Goal: Information Seeking & Learning: Find specific fact

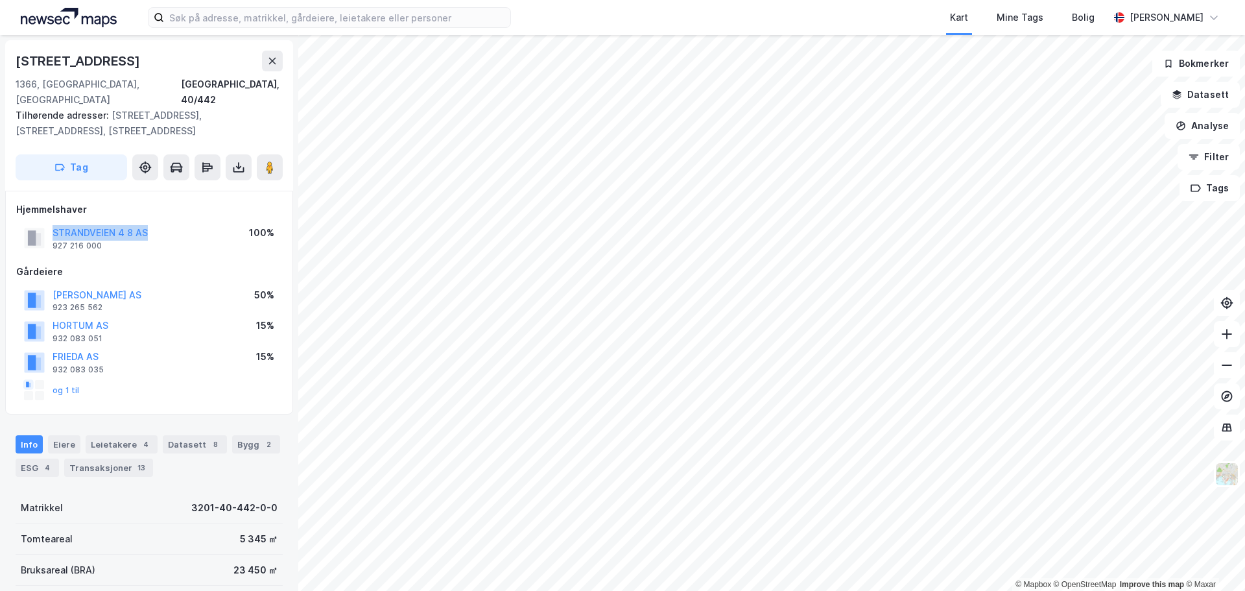
drag, startPoint x: 160, startPoint y: 216, endPoint x: 52, endPoint y: 217, distance: 108.3
click at [52, 222] on div "STRANDVEIEN 4 8 AS 927 216 000 100%" at bounding box center [149, 237] width 266 height 31
copy button "STRANDVEIEN 4 8 AS"
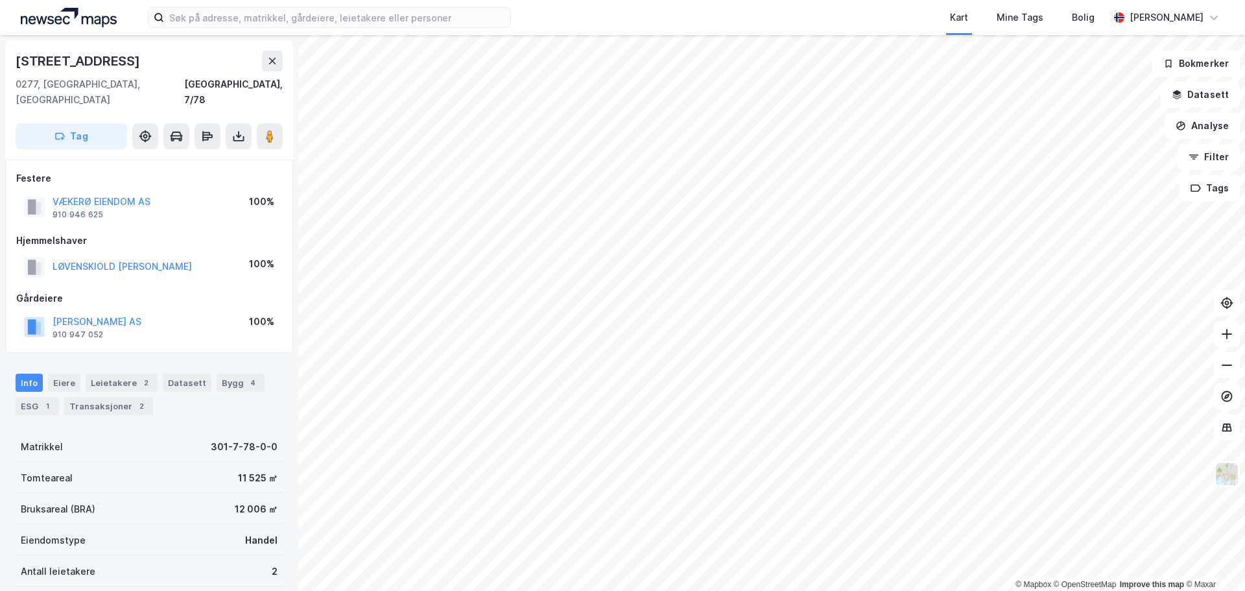
drag, startPoint x: 181, startPoint y: 303, endPoint x: 49, endPoint y: 312, distance: 132.0
click at [49, 312] on div "[PERSON_NAME] AS 910 947 052 100%" at bounding box center [149, 326] width 266 height 31
copy button "[PERSON_NAME] AS"
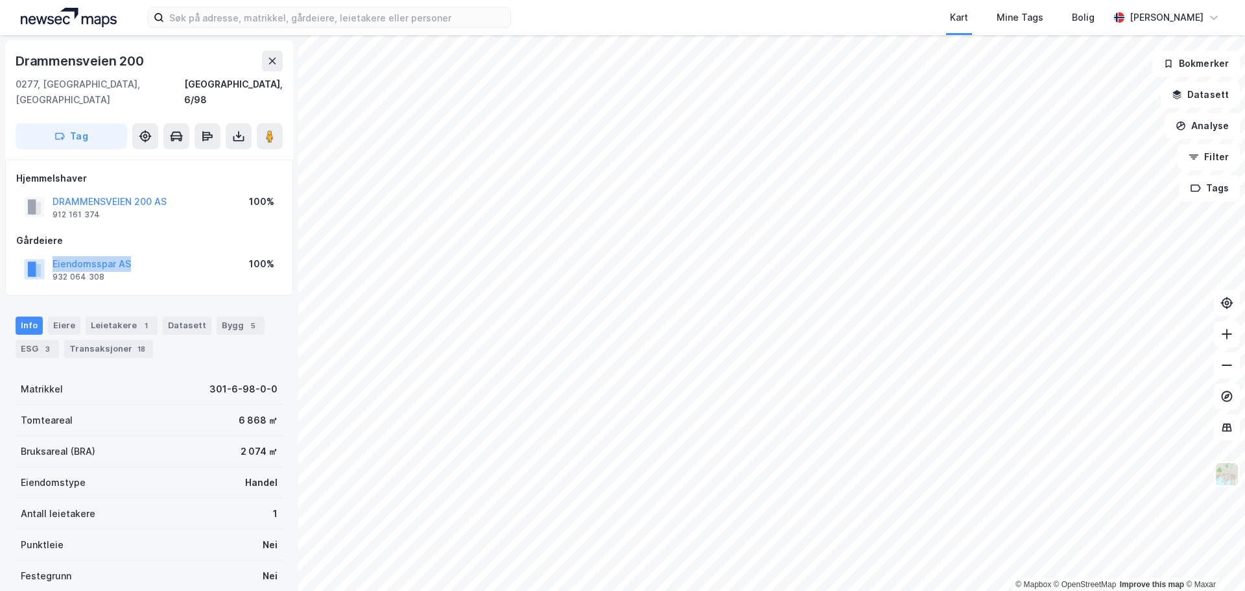
drag, startPoint x: 139, startPoint y: 247, endPoint x: 51, endPoint y: 250, distance: 88.2
click at [51, 253] on div "Eiendomsspar AS 932 064 308 100%" at bounding box center [149, 268] width 266 height 31
copy button "Eiendomsspar AS"
click at [107, 340] on div "Transaksjoner 18" at bounding box center [108, 349] width 89 height 18
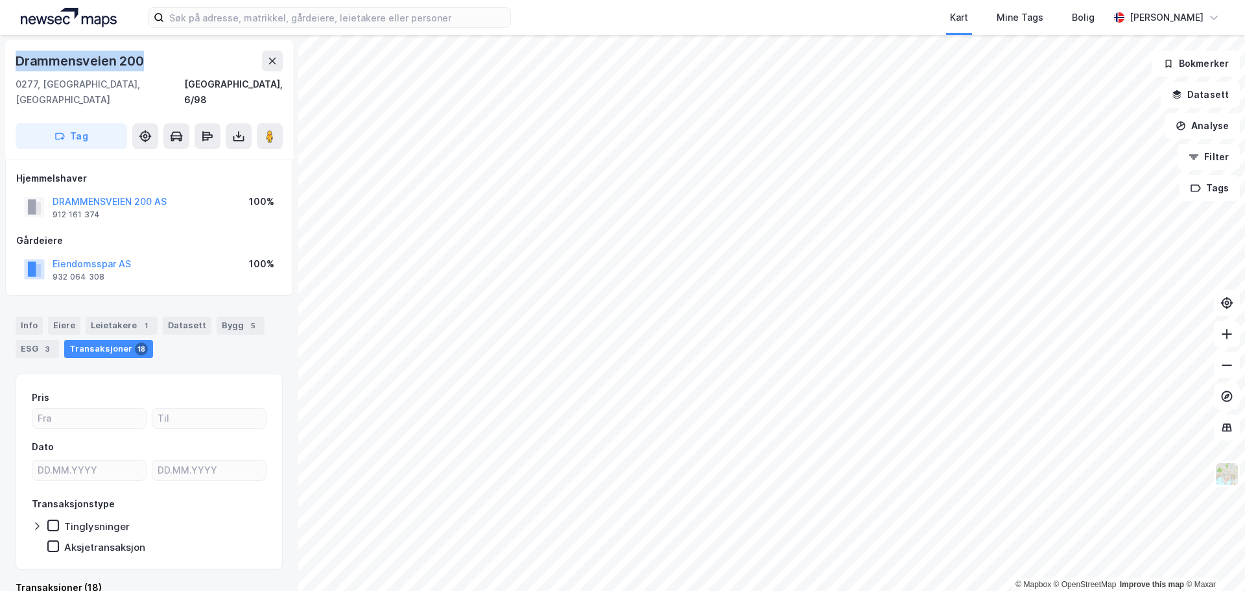
drag, startPoint x: 152, startPoint y: 61, endPoint x: 16, endPoint y: 65, distance: 136.2
click at [16, 65] on div "Drammensveien 200" at bounding box center [149, 61] width 267 height 21
copy div "Drammensveien 200"
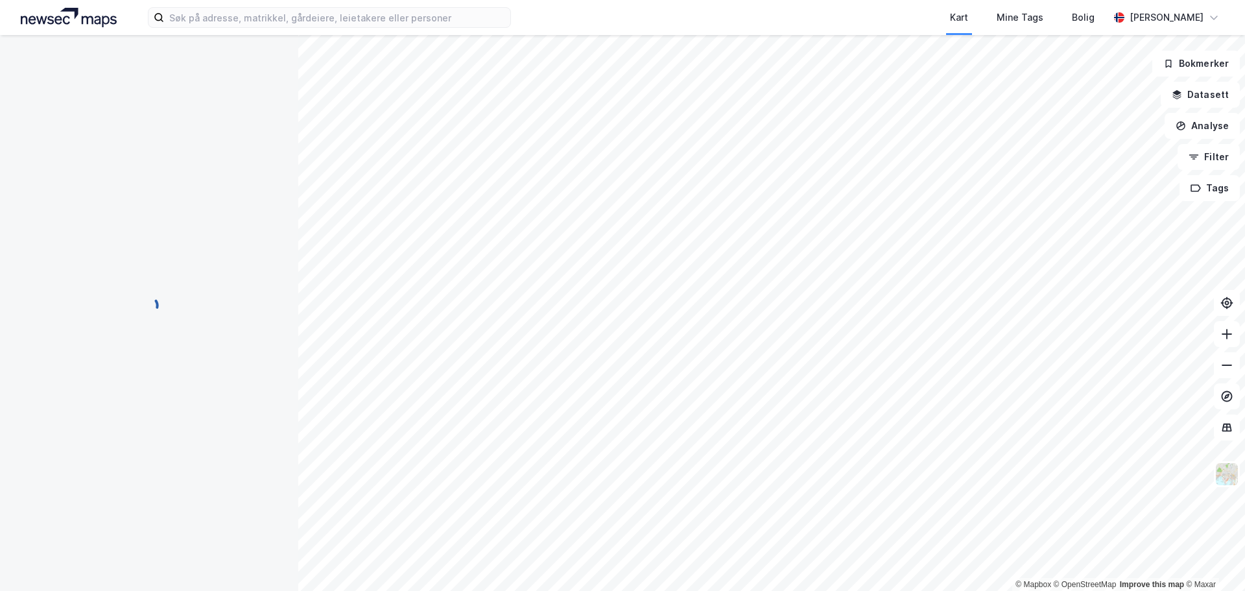
scroll to position [1, 0]
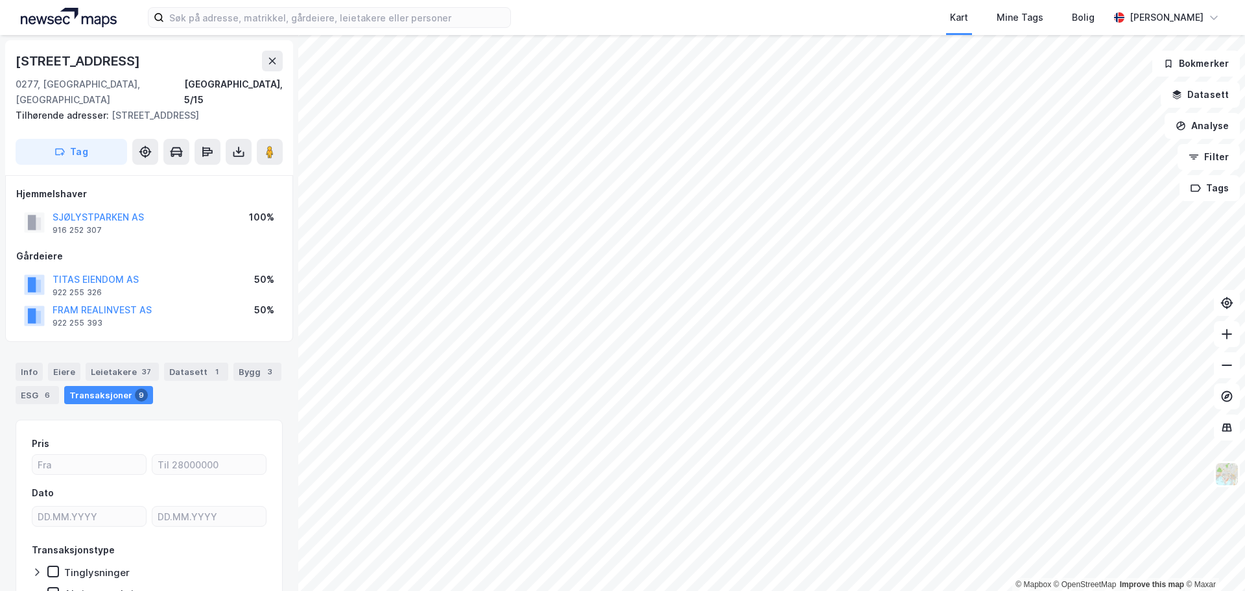
scroll to position [1, 0]
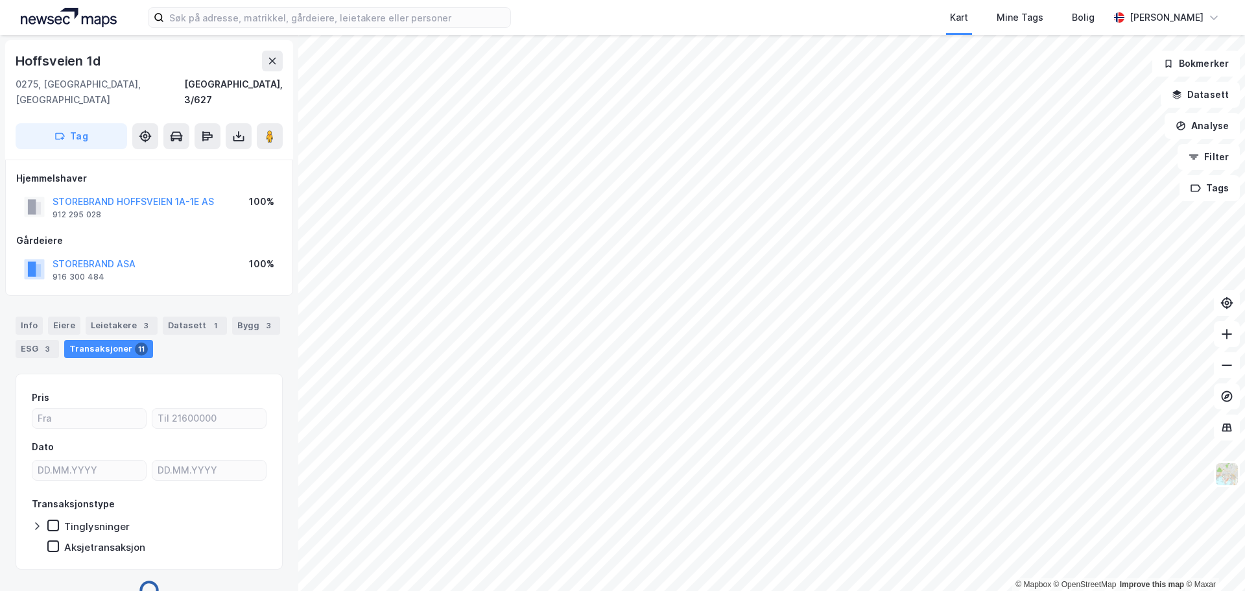
scroll to position [1, 0]
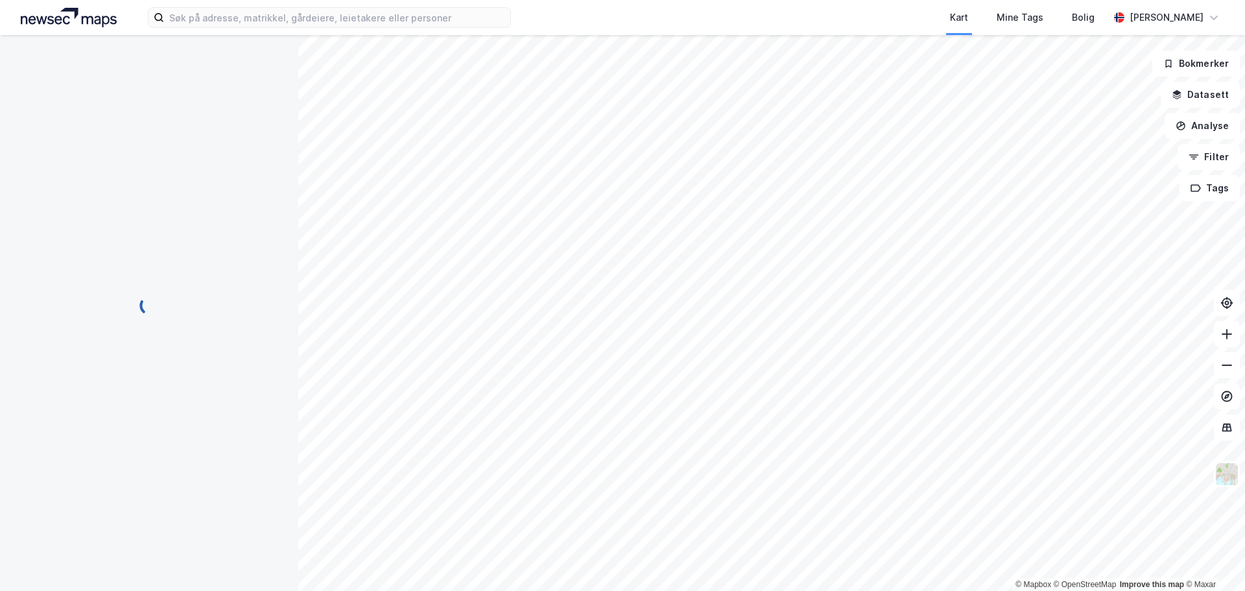
scroll to position [1, 0]
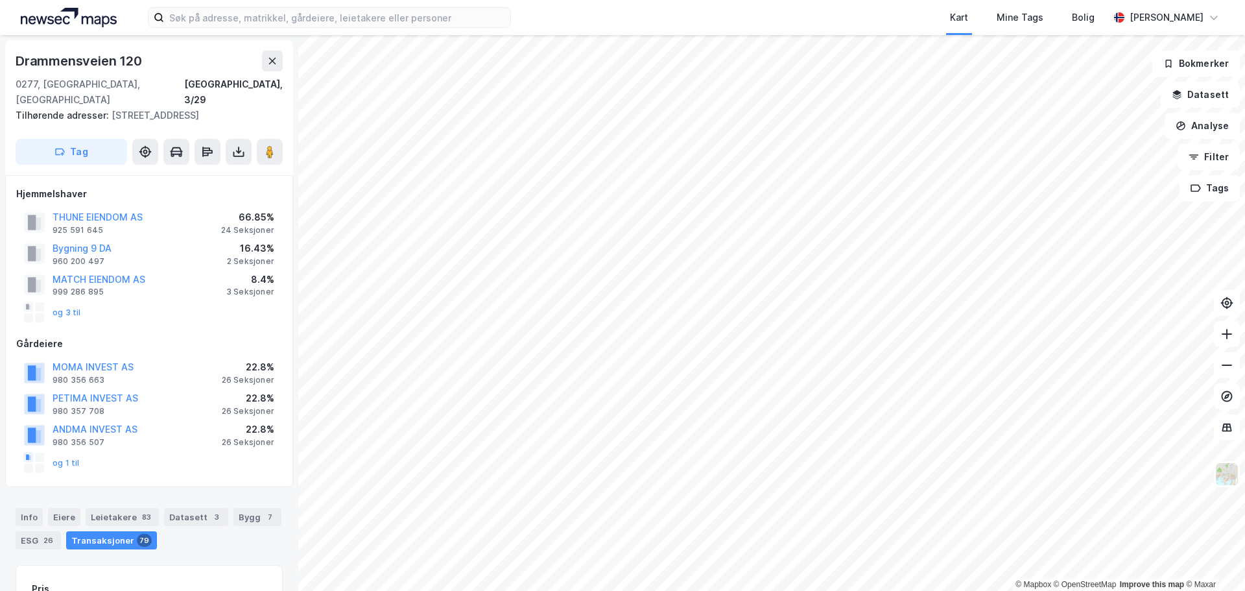
scroll to position [1, 0]
click at [29, 507] on div "Info" at bounding box center [29, 516] width 27 height 18
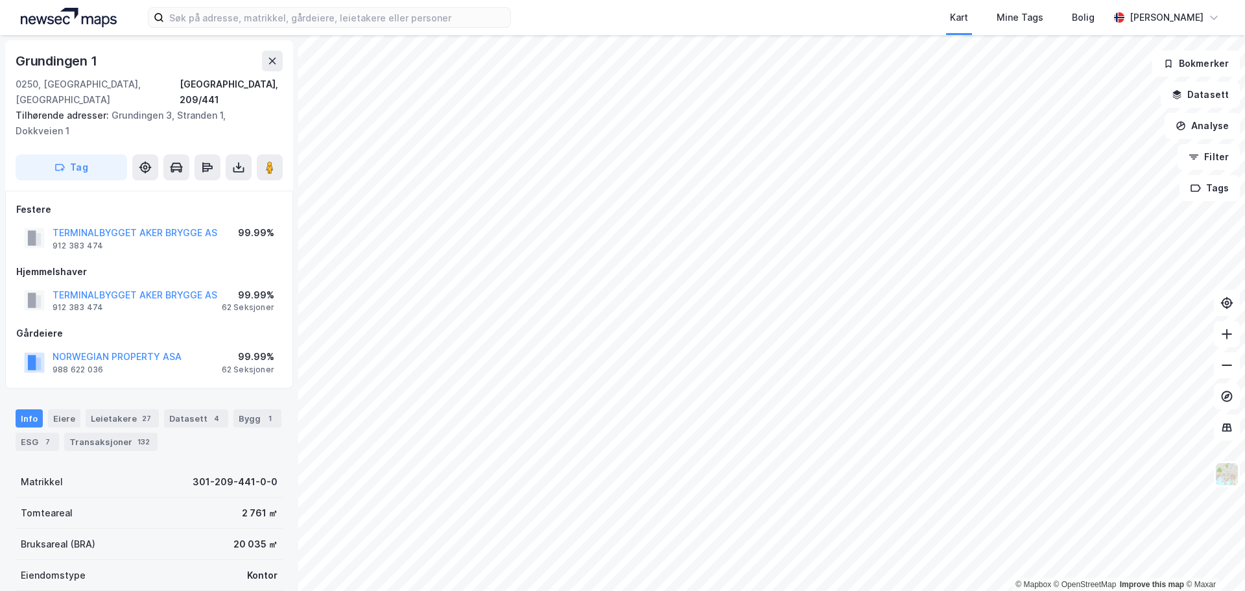
scroll to position [1, 0]
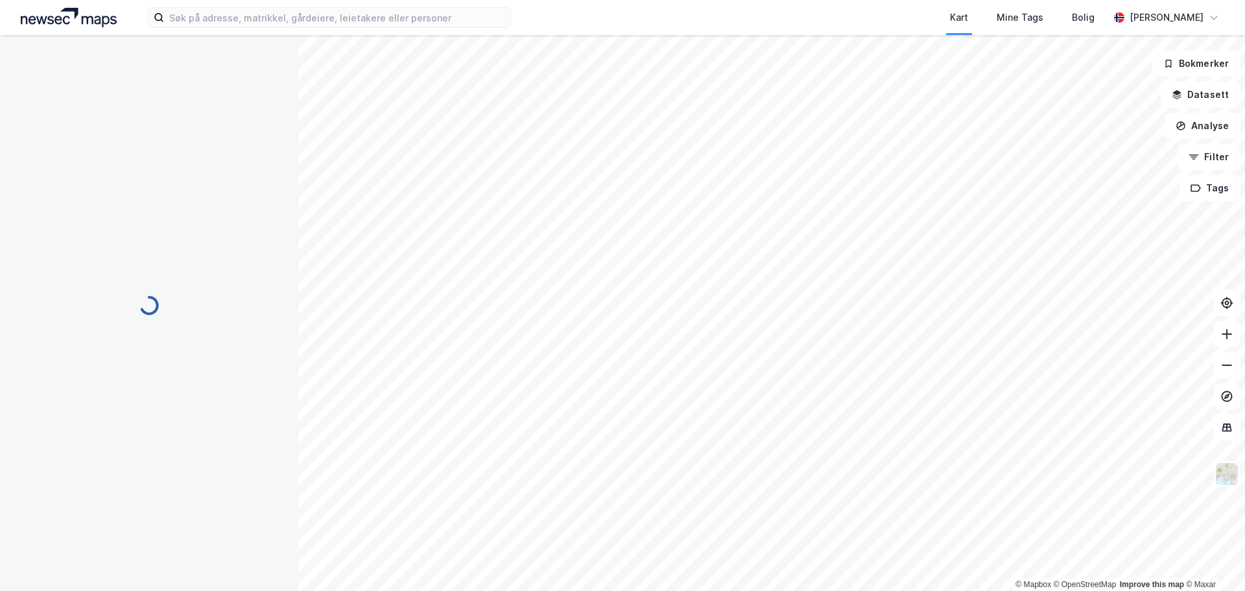
scroll to position [1, 0]
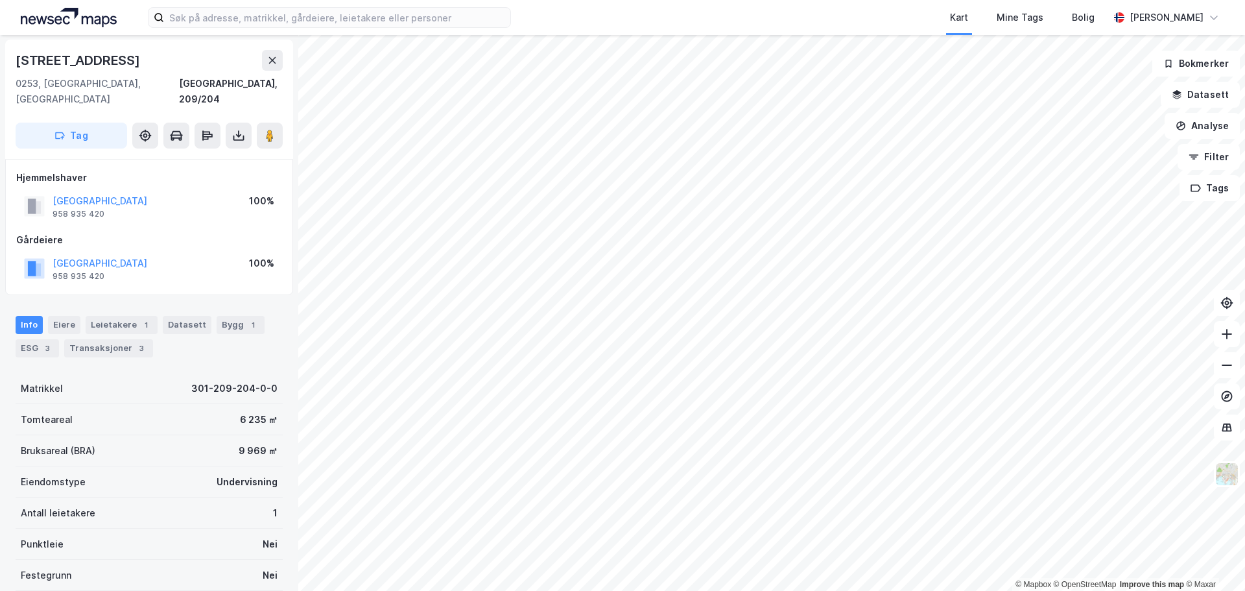
scroll to position [1, 0]
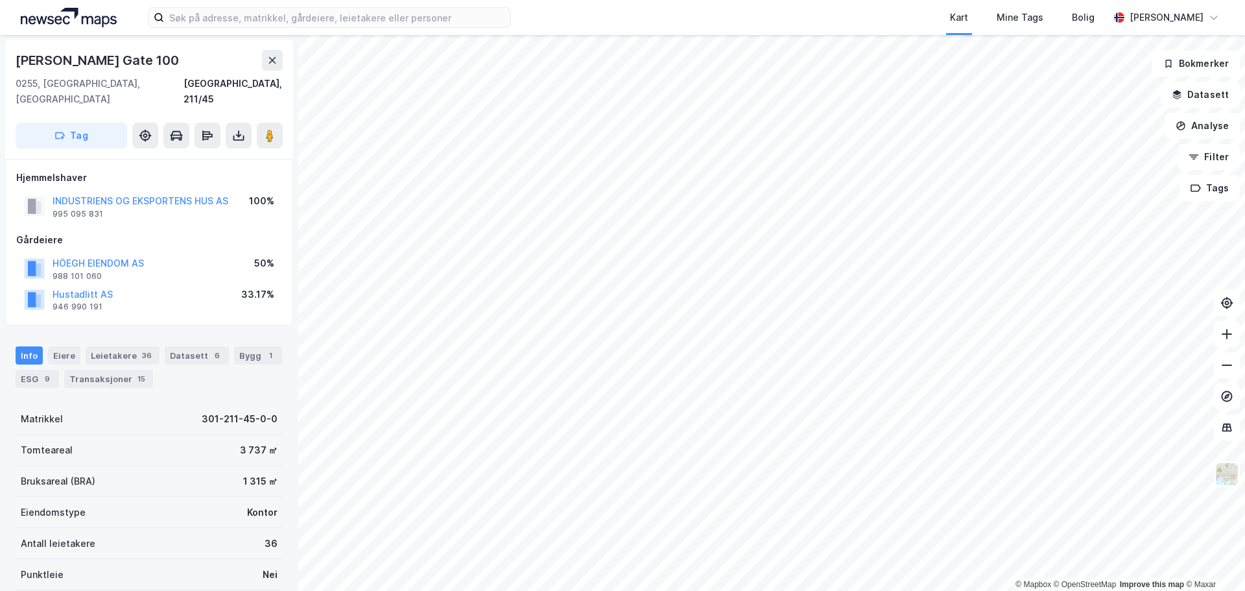
scroll to position [1, 0]
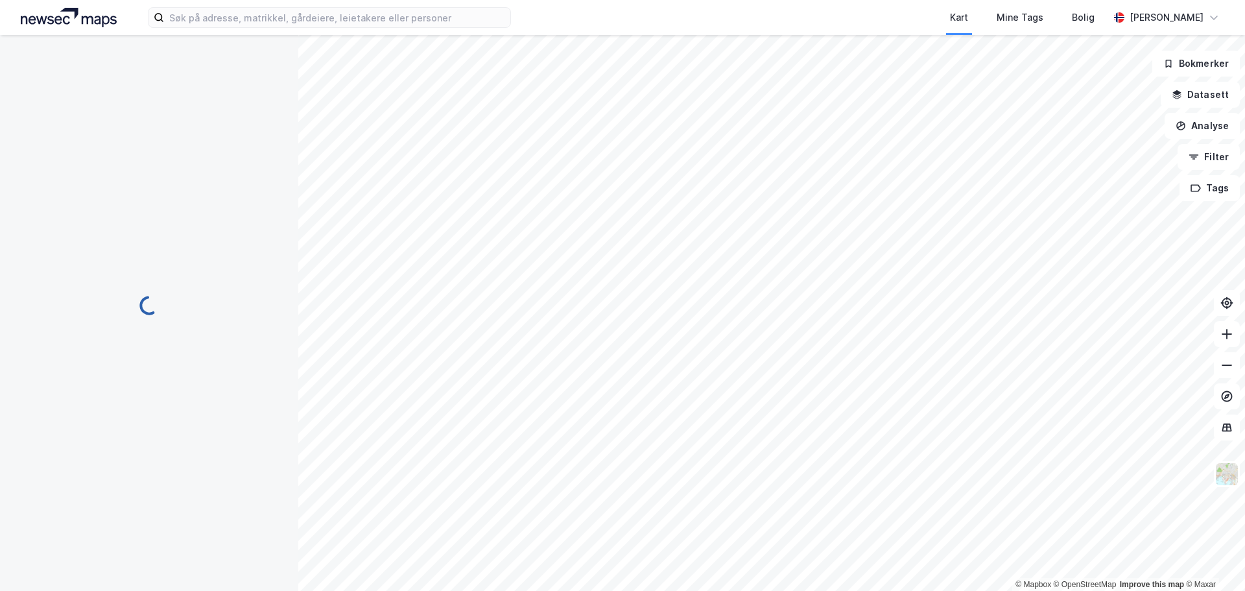
scroll to position [1, 0]
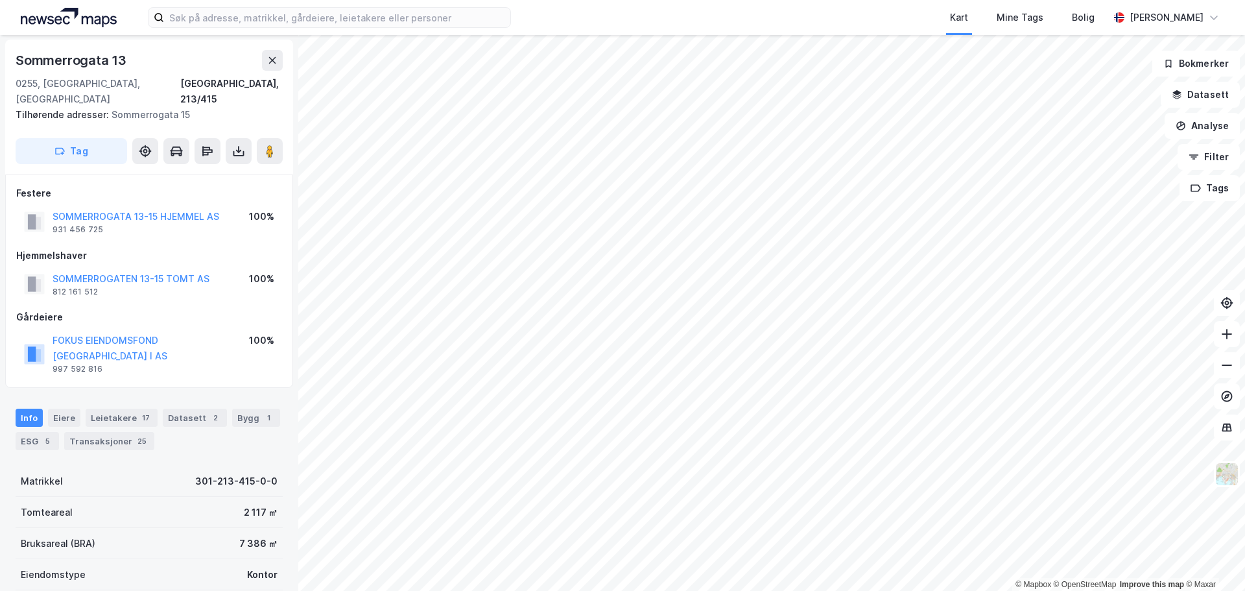
scroll to position [1, 0]
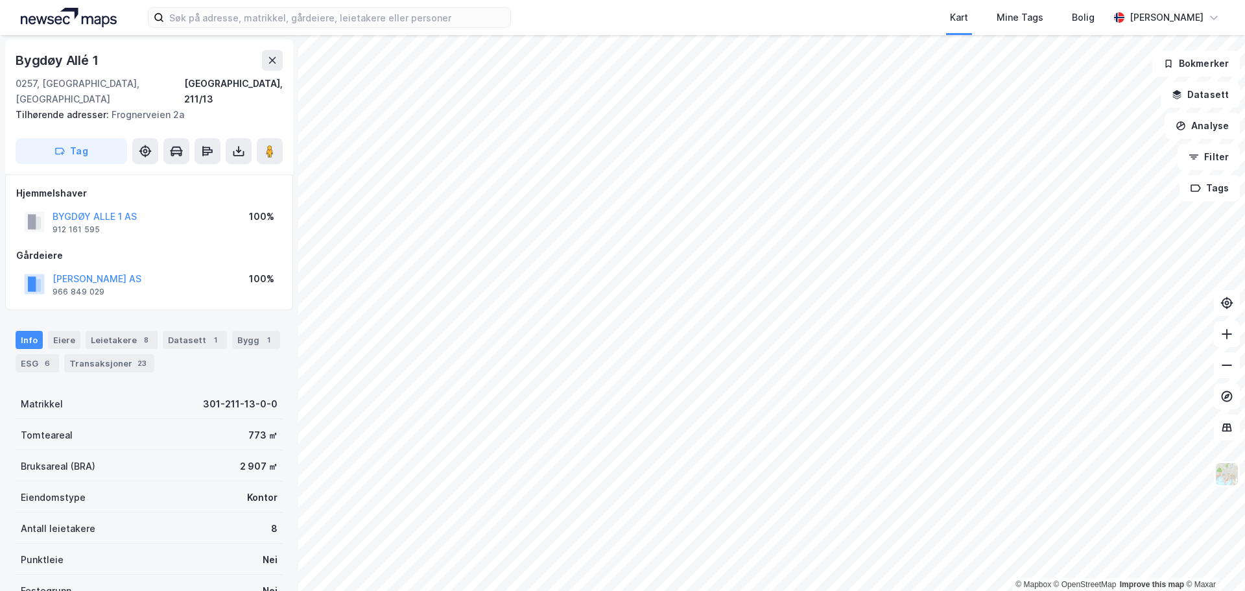
scroll to position [1, 0]
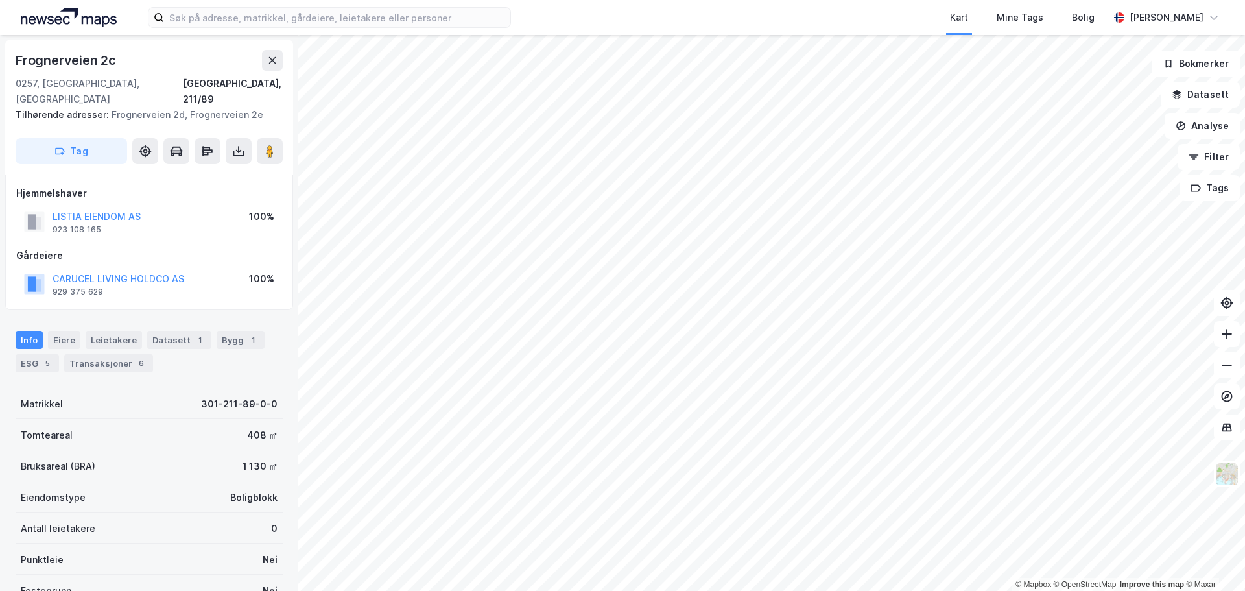
scroll to position [1, 0]
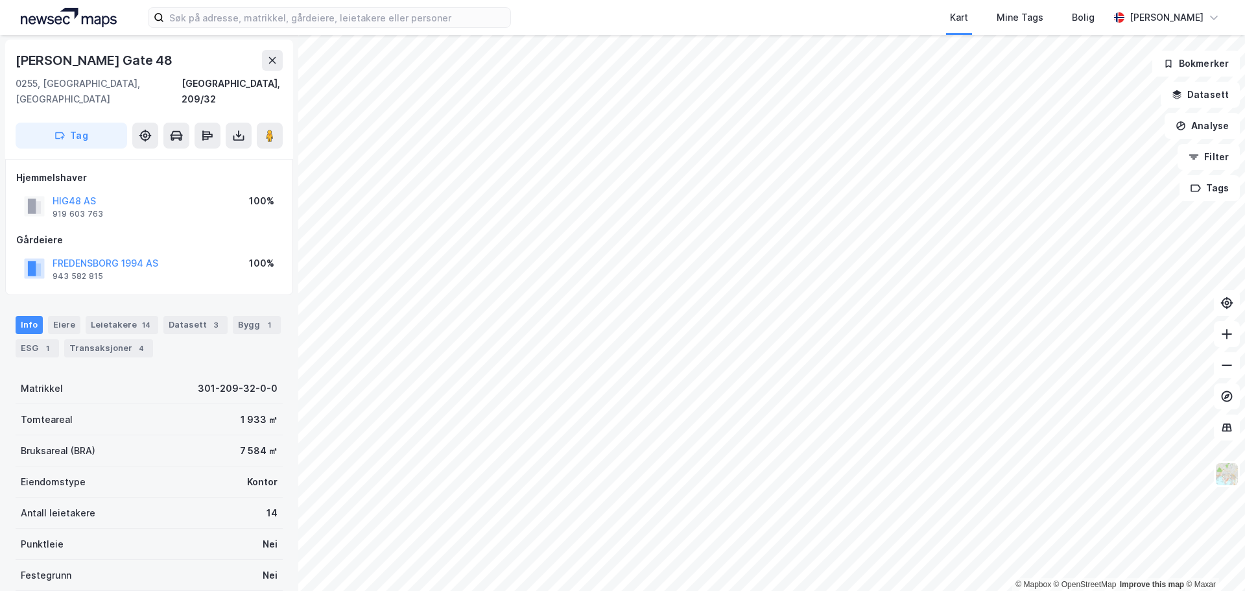
scroll to position [1, 0]
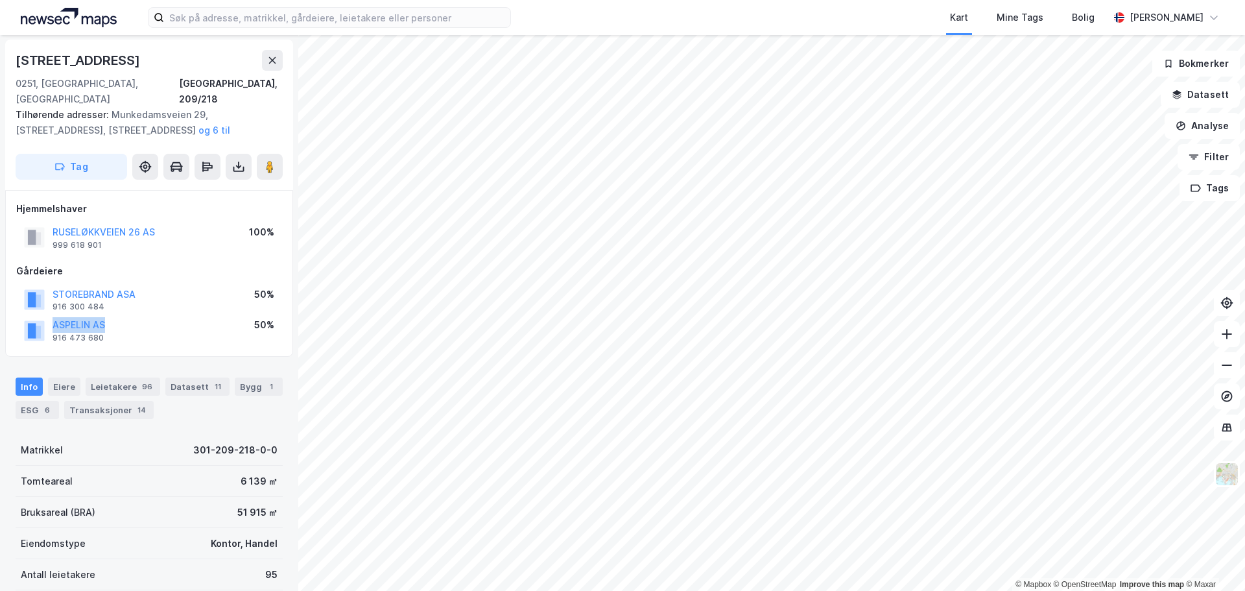
drag, startPoint x: 113, startPoint y: 307, endPoint x: 41, endPoint y: 312, distance: 72.1
click at [41, 314] on div "ASPELIN AS 916 473 680 50%" at bounding box center [149, 329] width 266 height 31
copy button "ASPELIN AS"
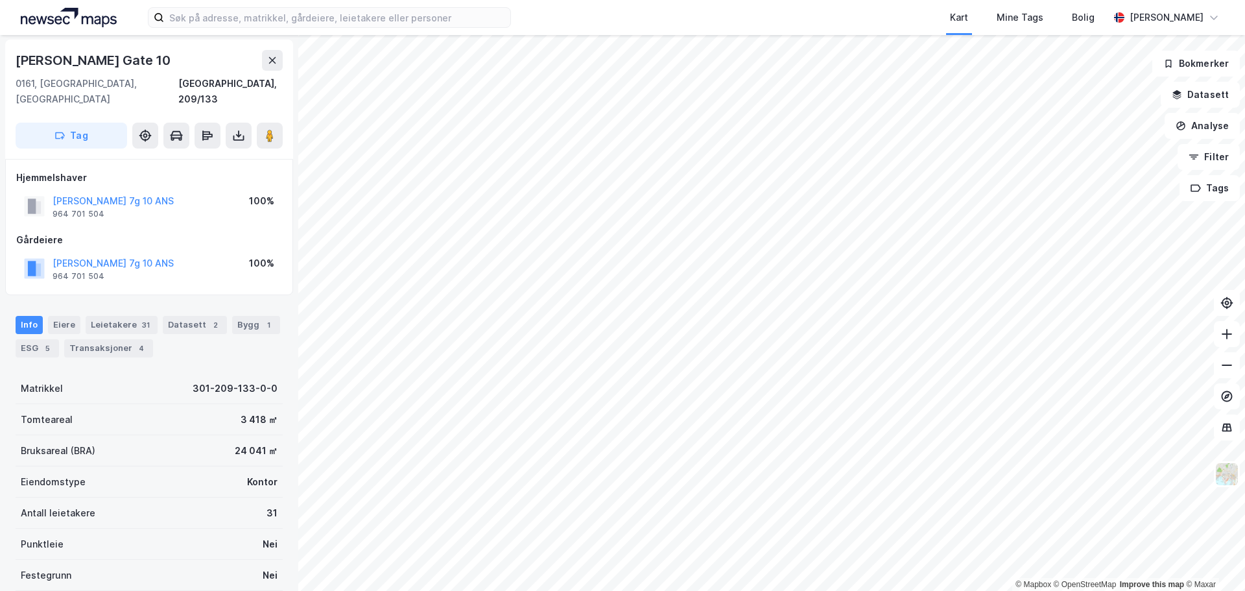
scroll to position [1, 0]
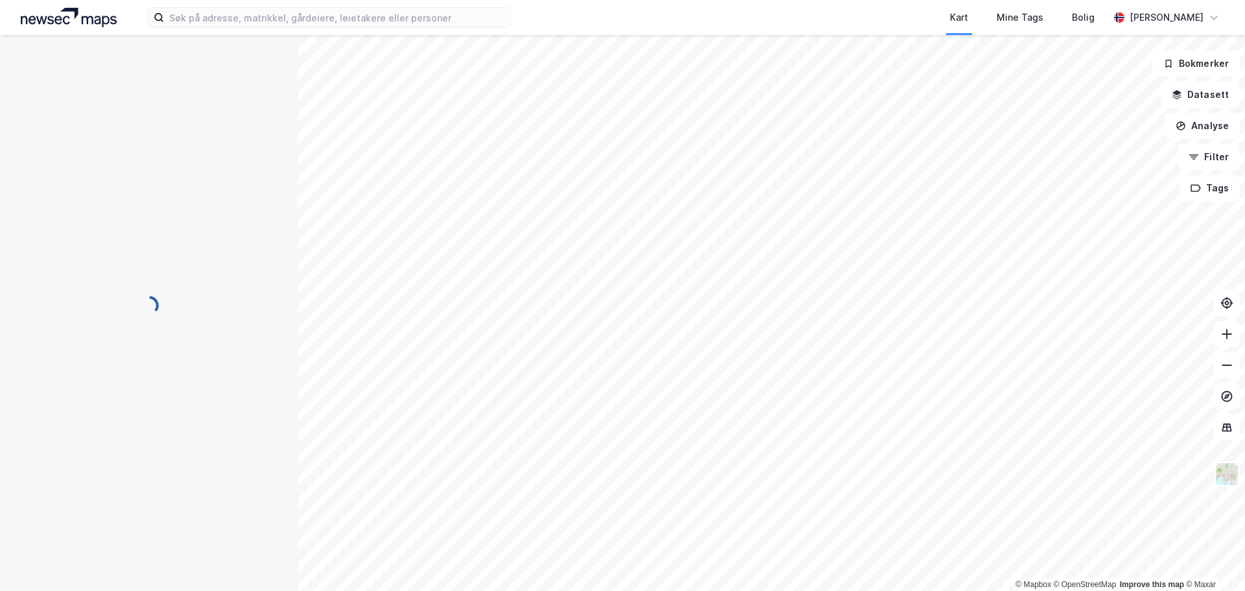
scroll to position [1, 0]
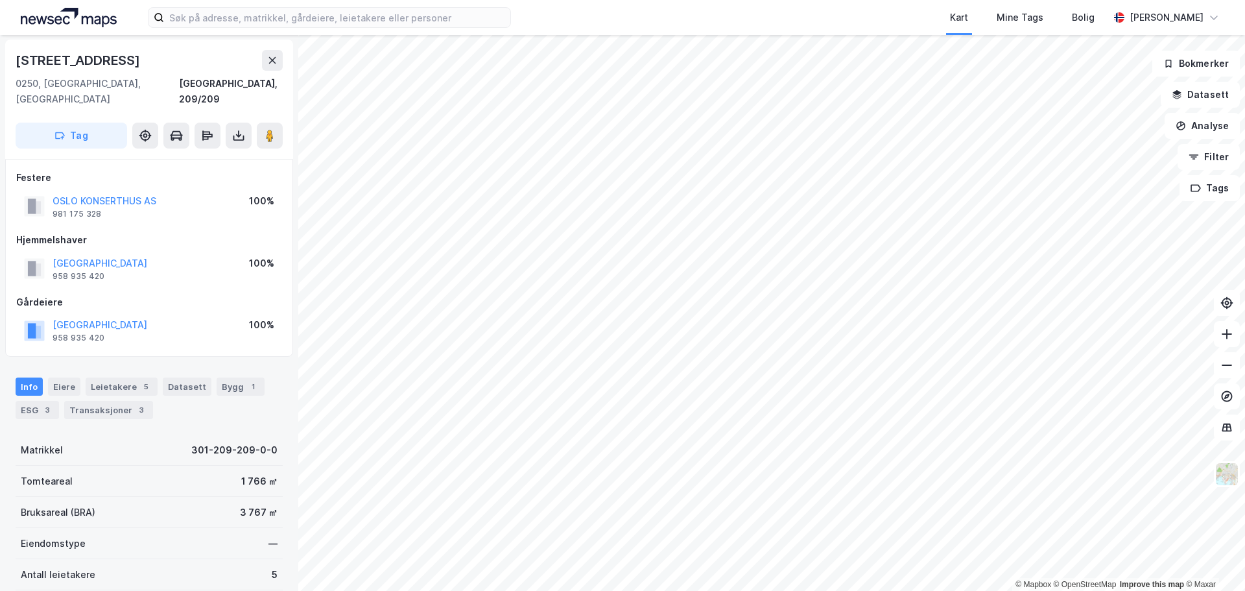
scroll to position [1, 0]
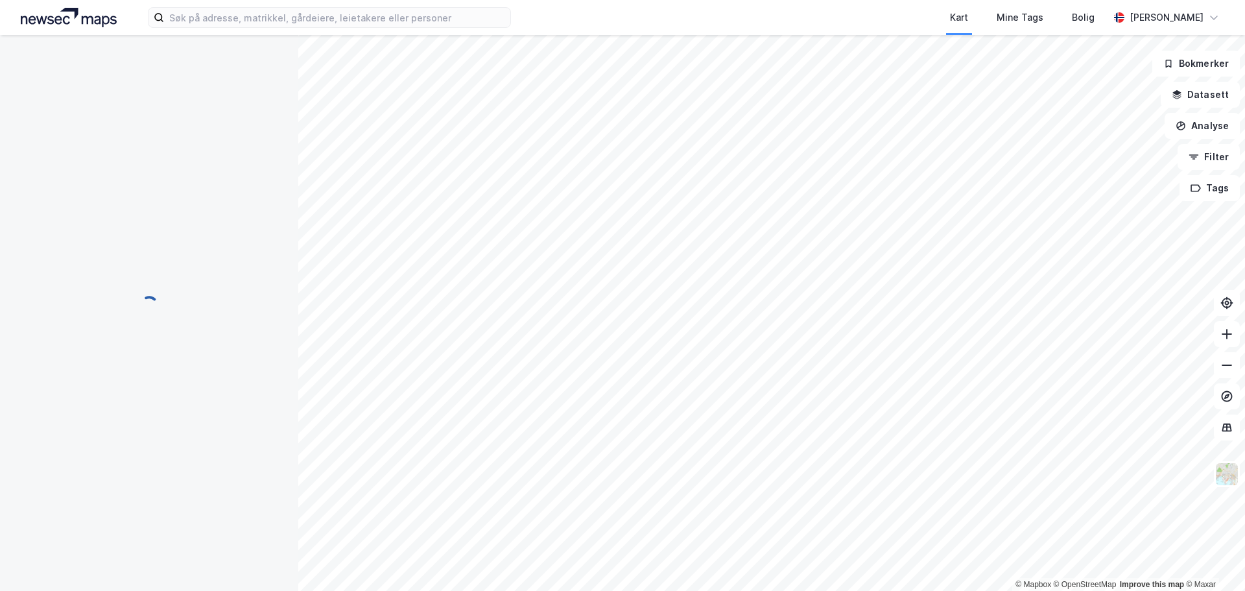
scroll to position [1, 0]
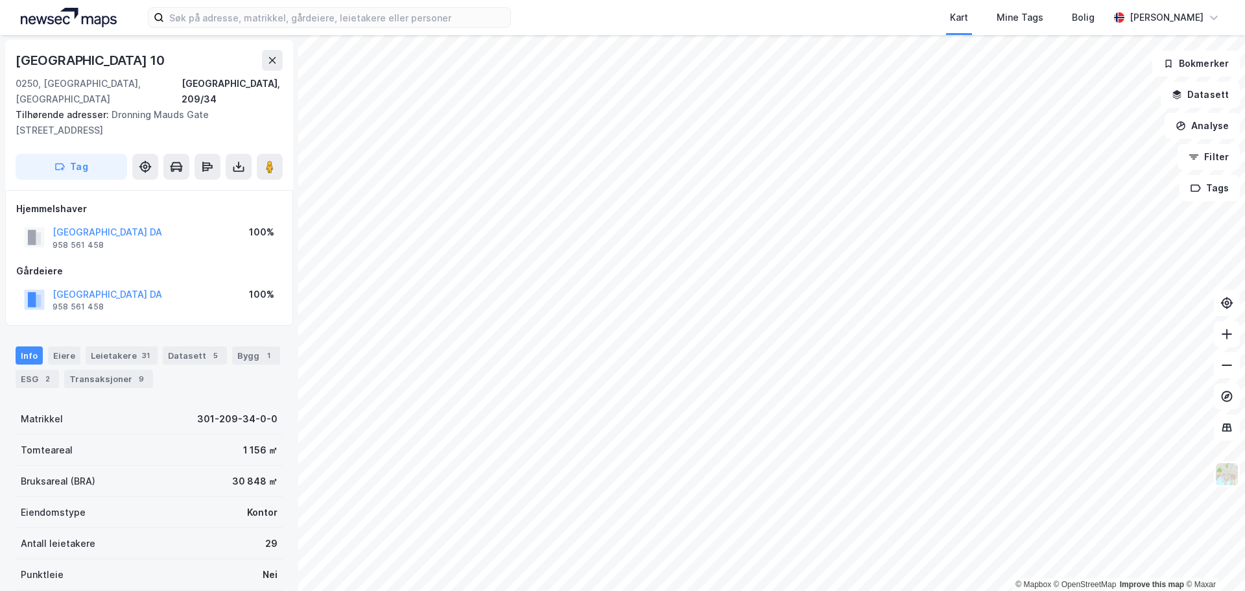
scroll to position [1, 0]
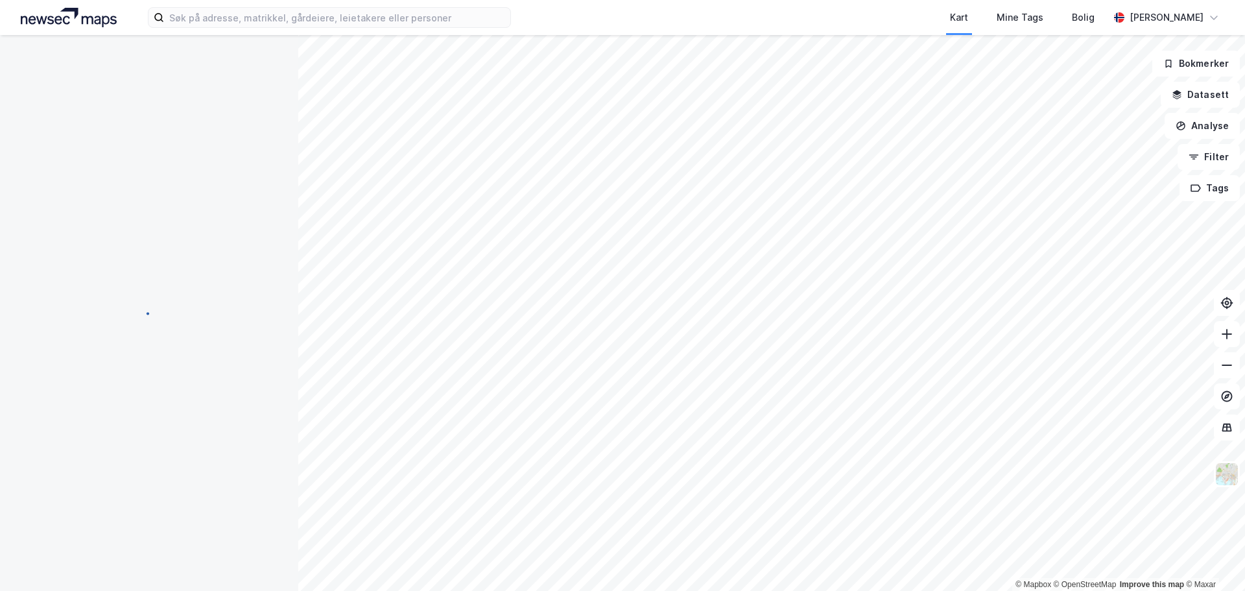
scroll to position [1, 0]
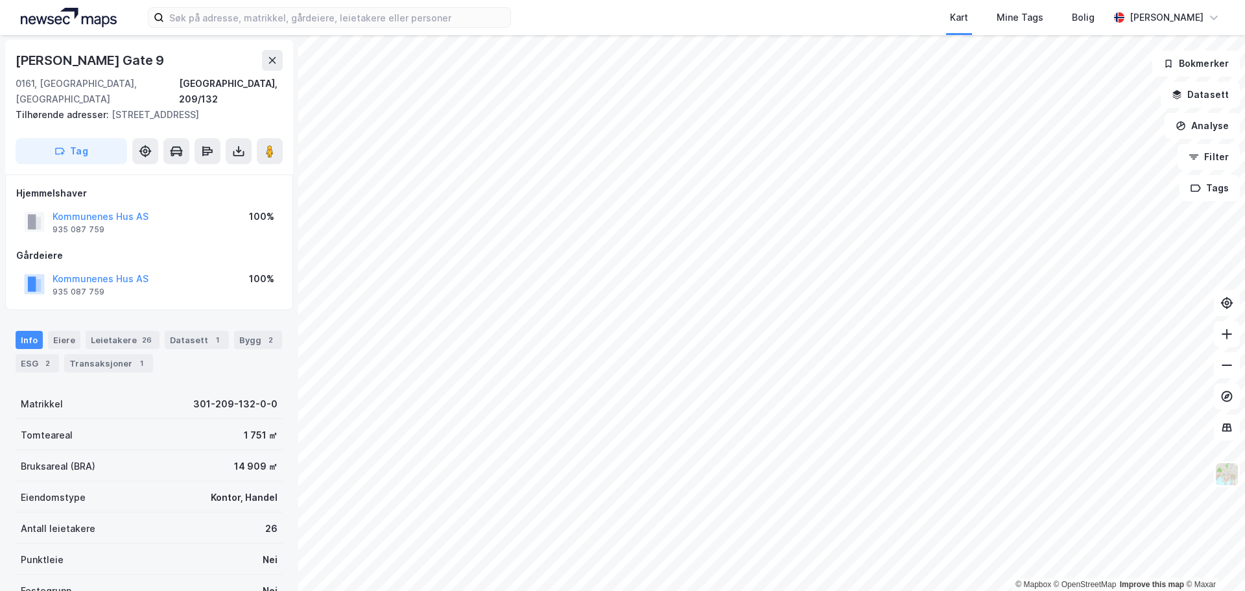
scroll to position [1, 0]
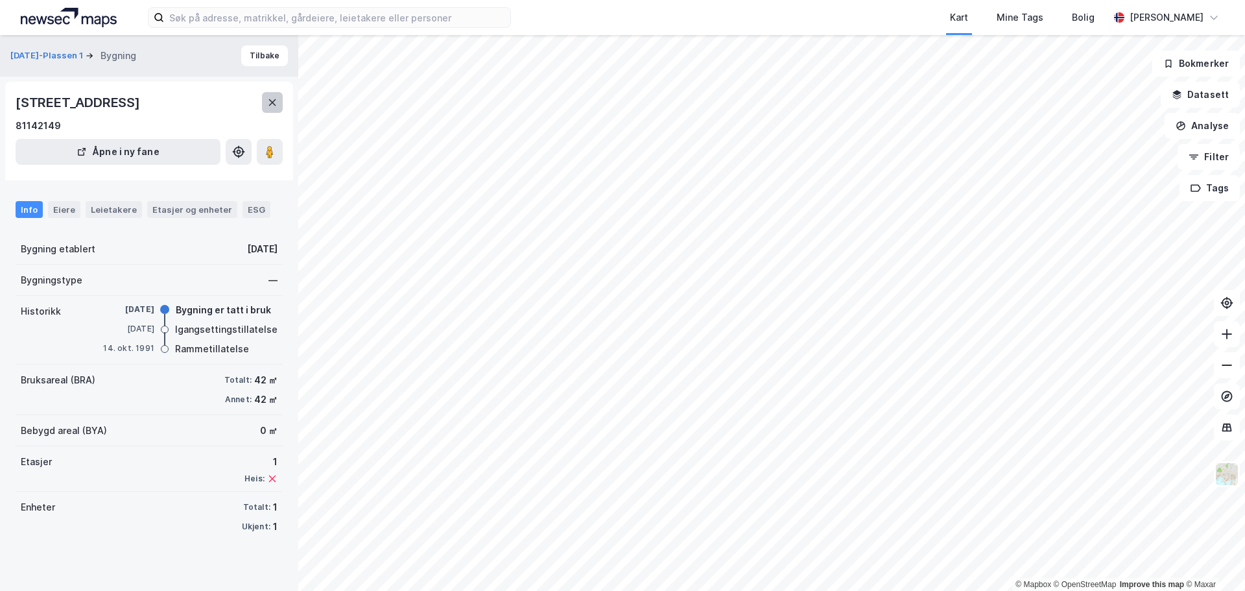
click at [276, 98] on icon at bounding box center [272, 102] width 10 height 10
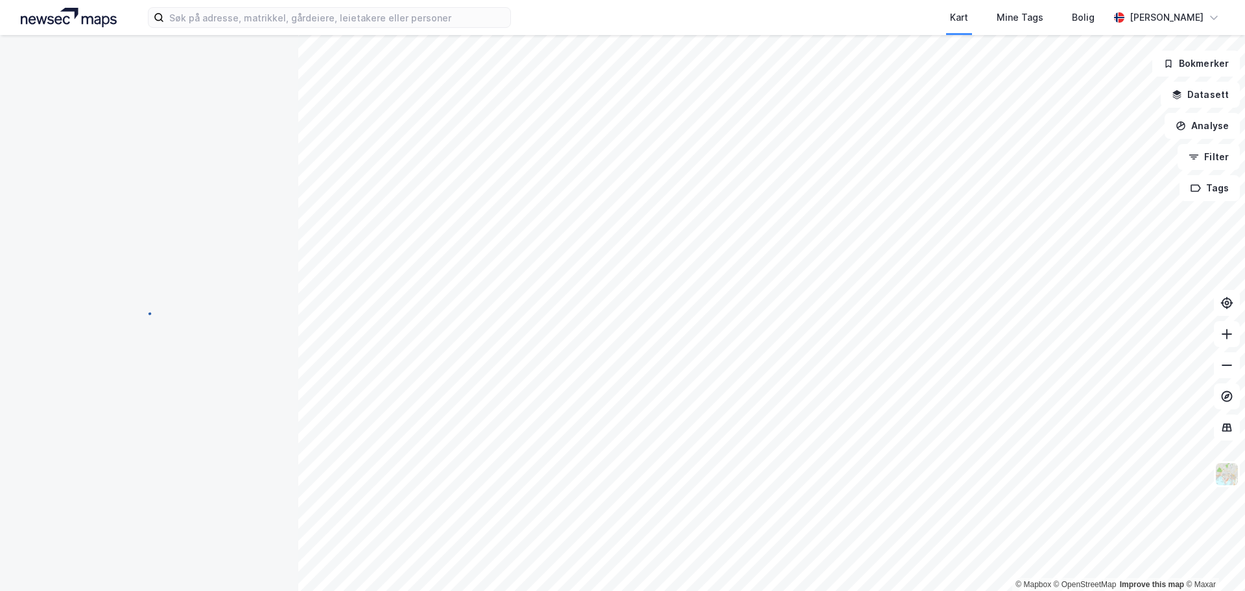
scroll to position [1, 0]
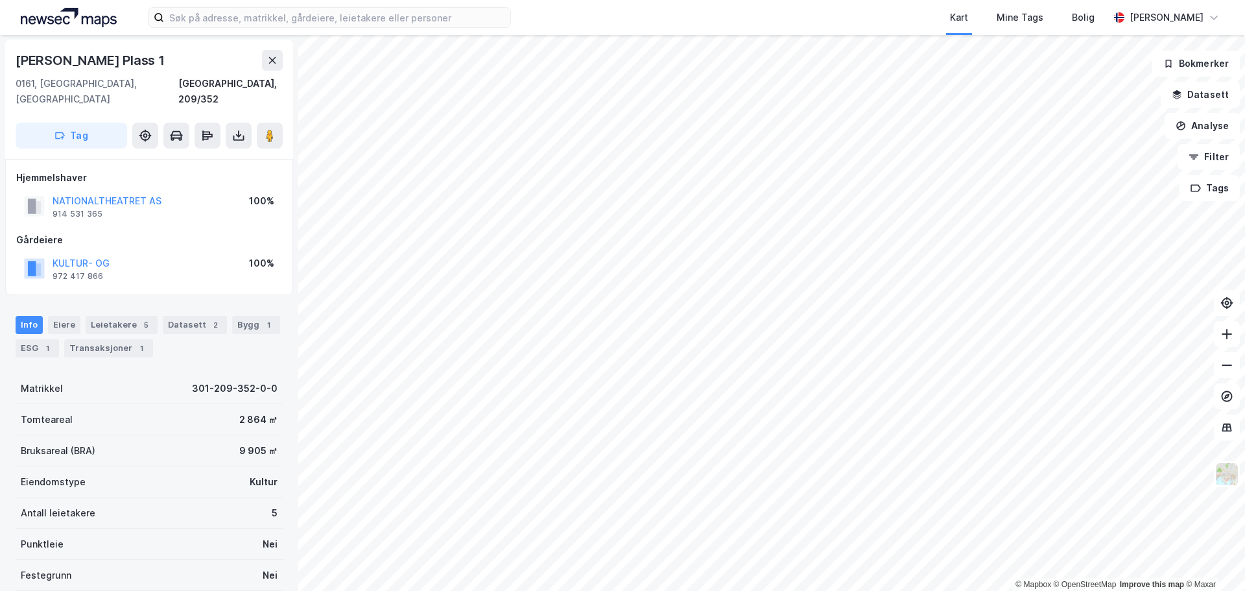
scroll to position [1, 0]
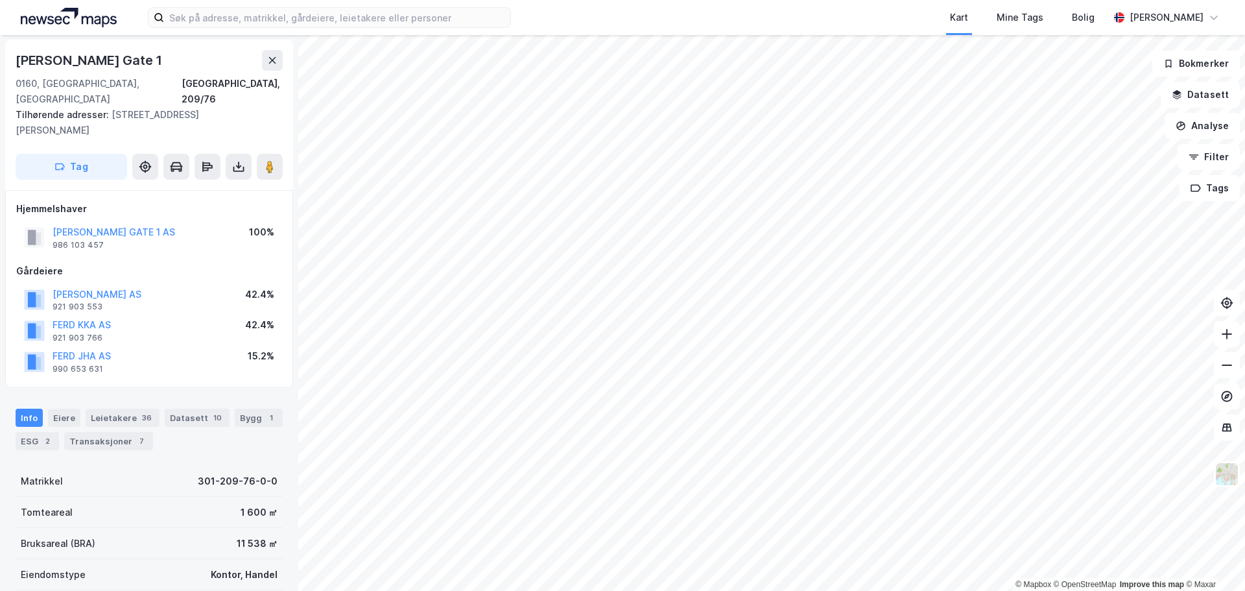
scroll to position [1, 0]
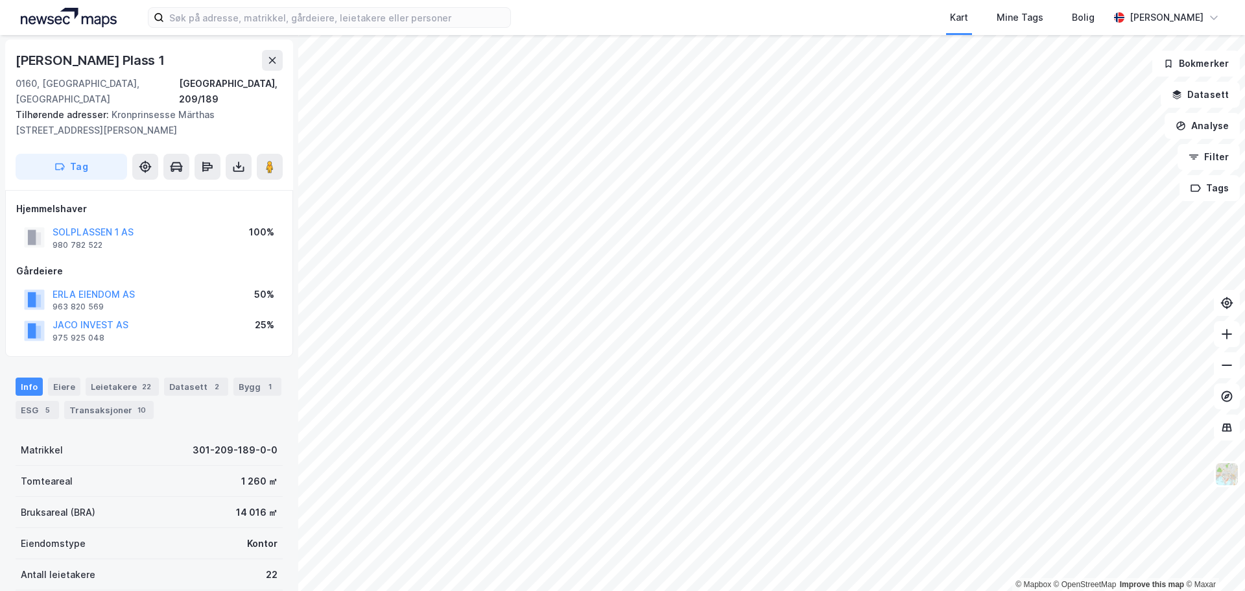
scroll to position [1, 0]
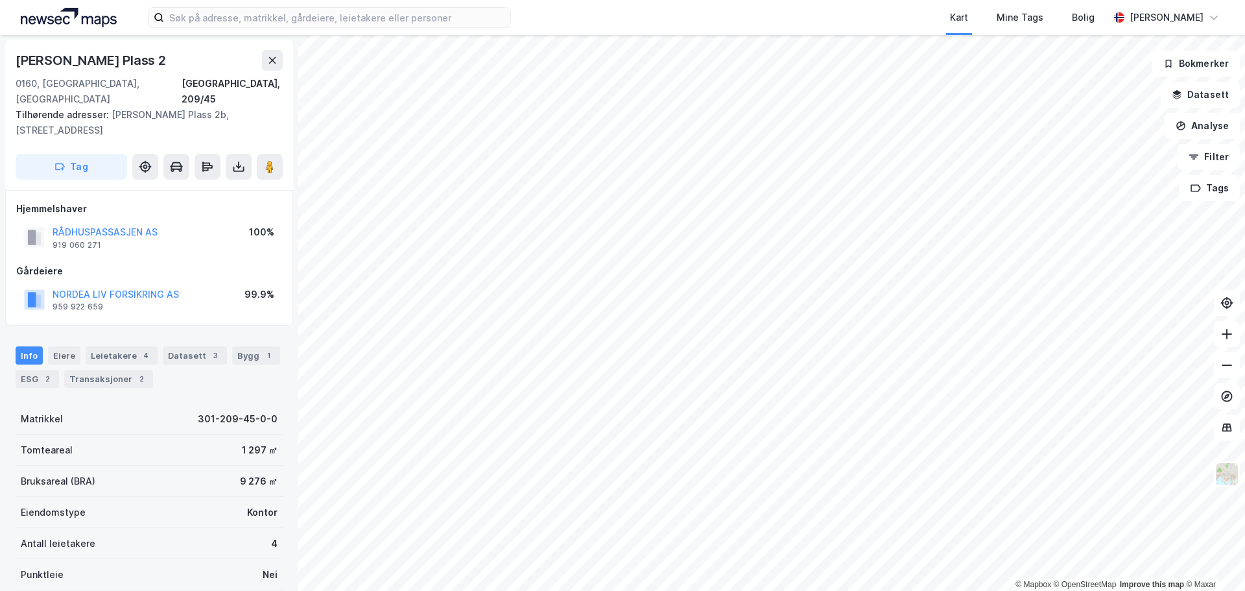
scroll to position [1, 0]
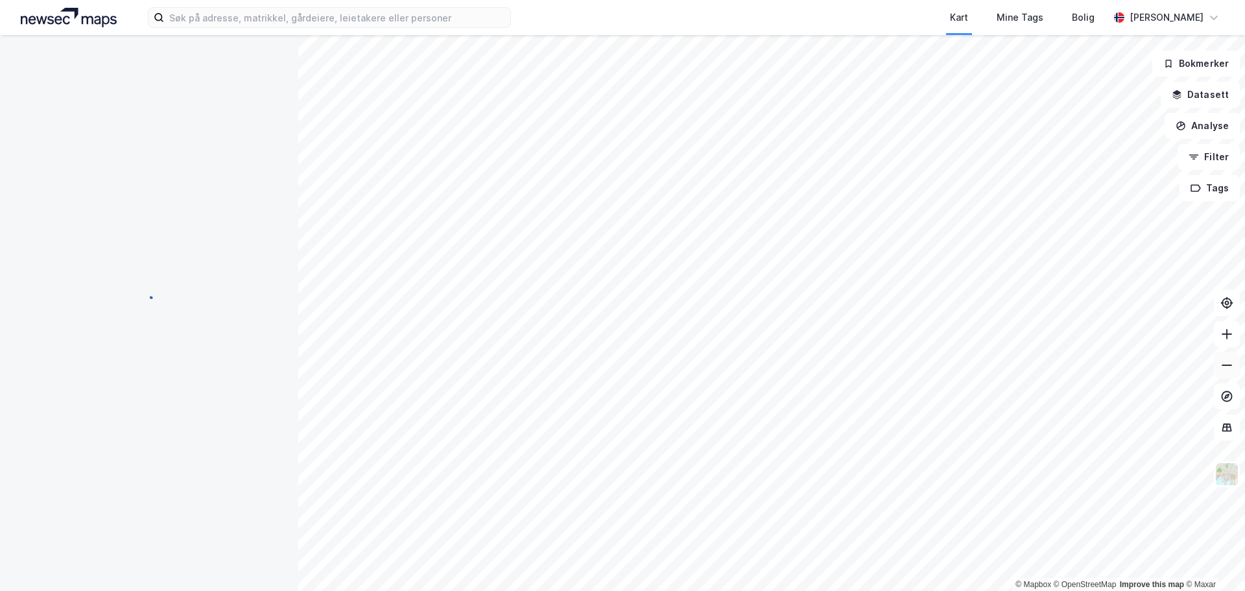
scroll to position [1, 0]
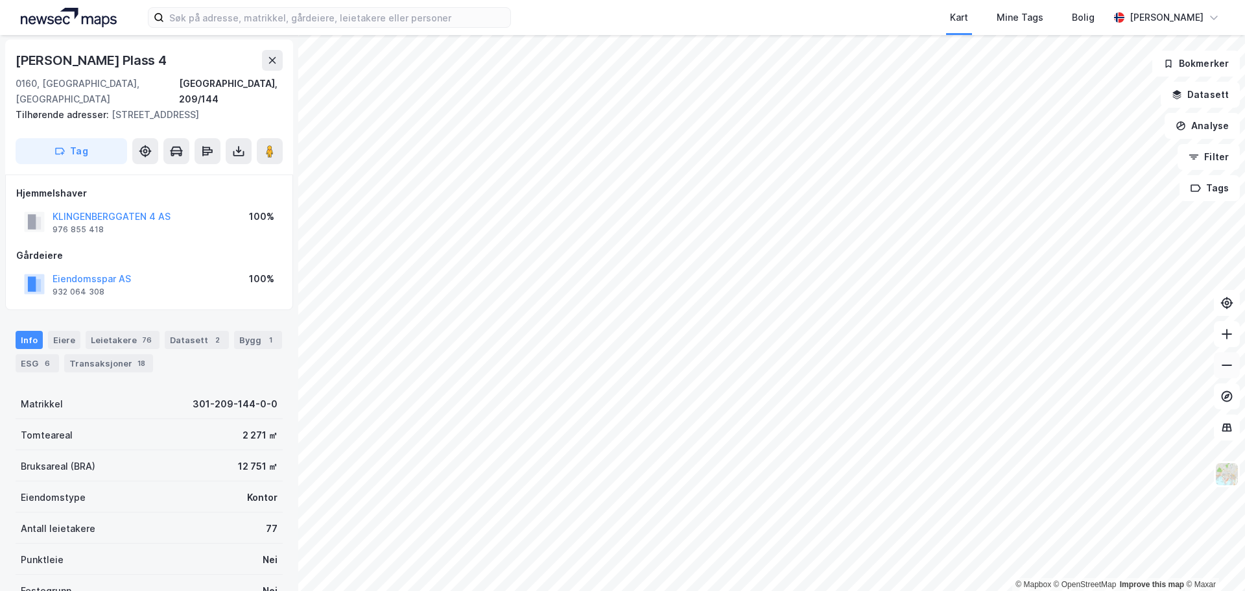
scroll to position [1, 0]
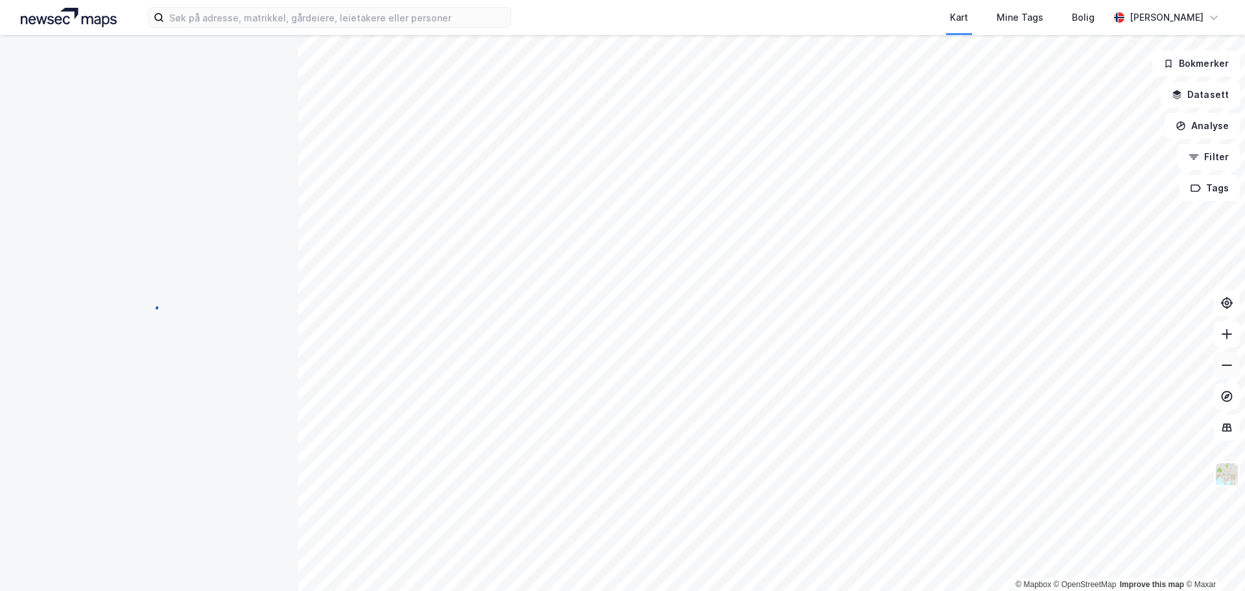
scroll to position [1, 0]
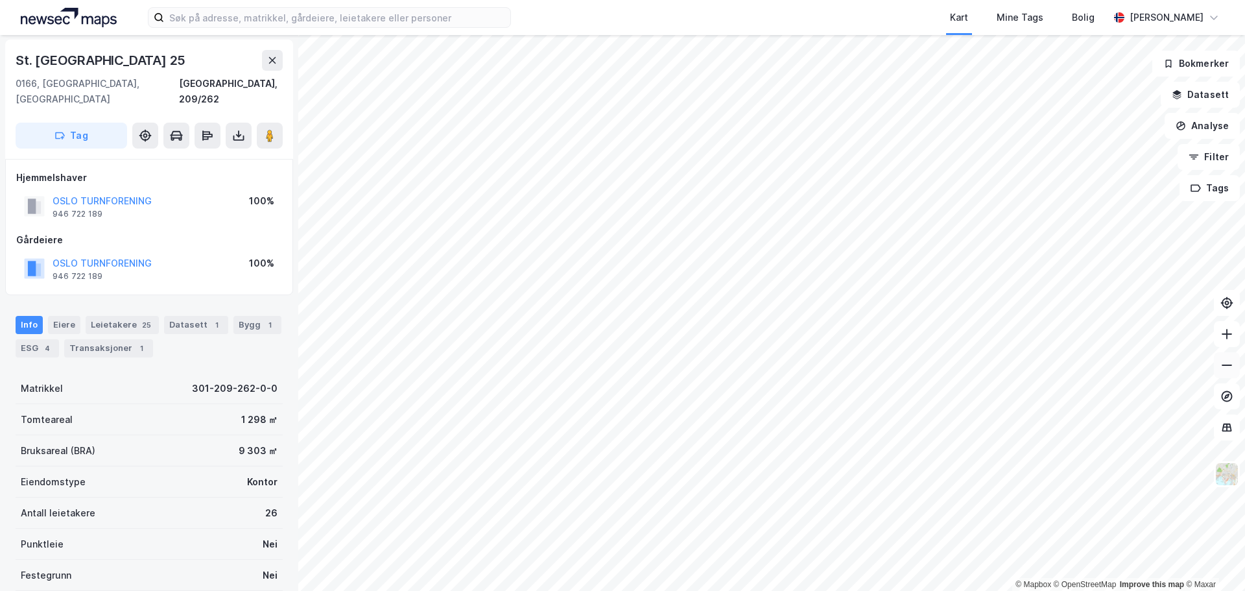
scroll to position [1, 0]
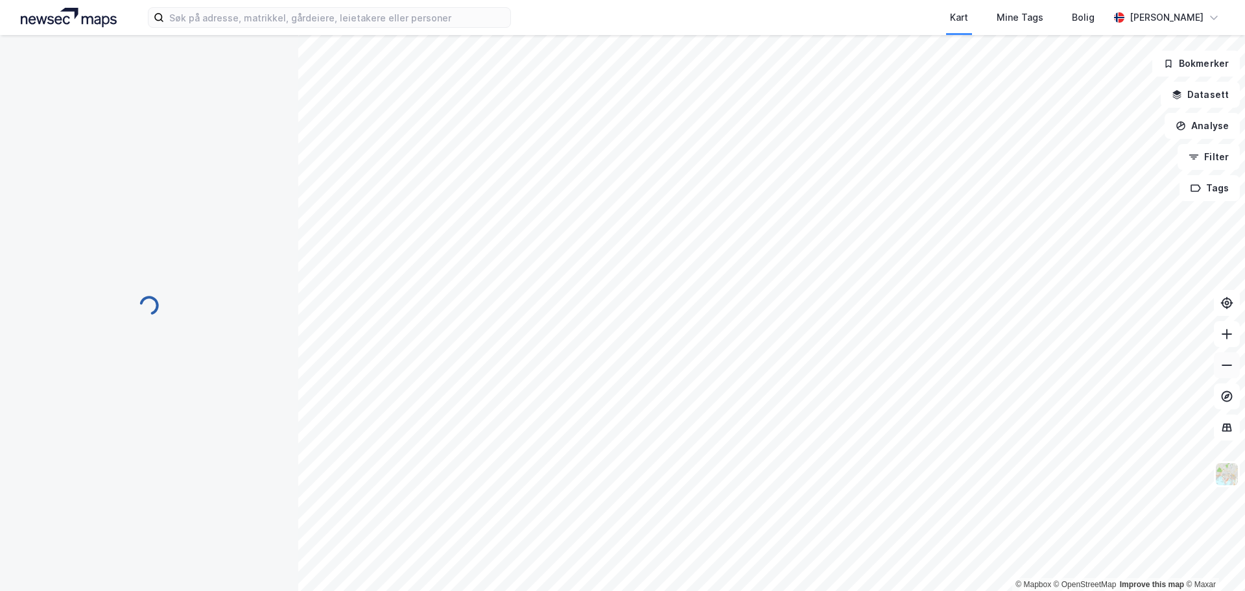
scroll to position [1, 0]
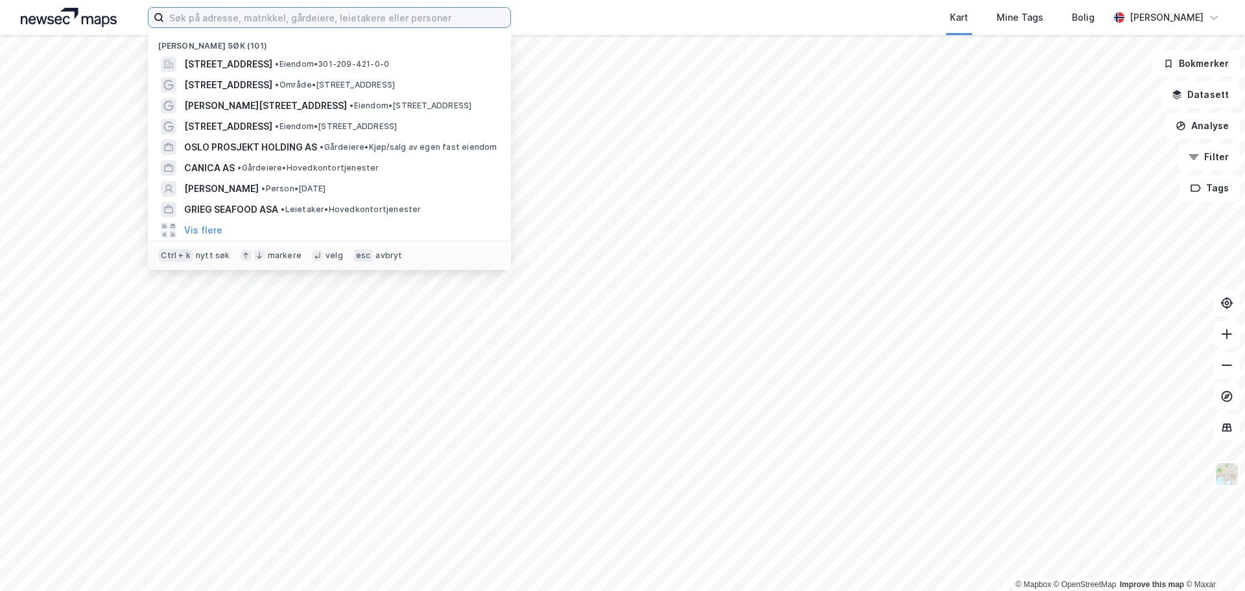
click at [347, 19] on input at bounding box center [337, 17] width 346 height 19
paste input "[PERSON_NAME]"
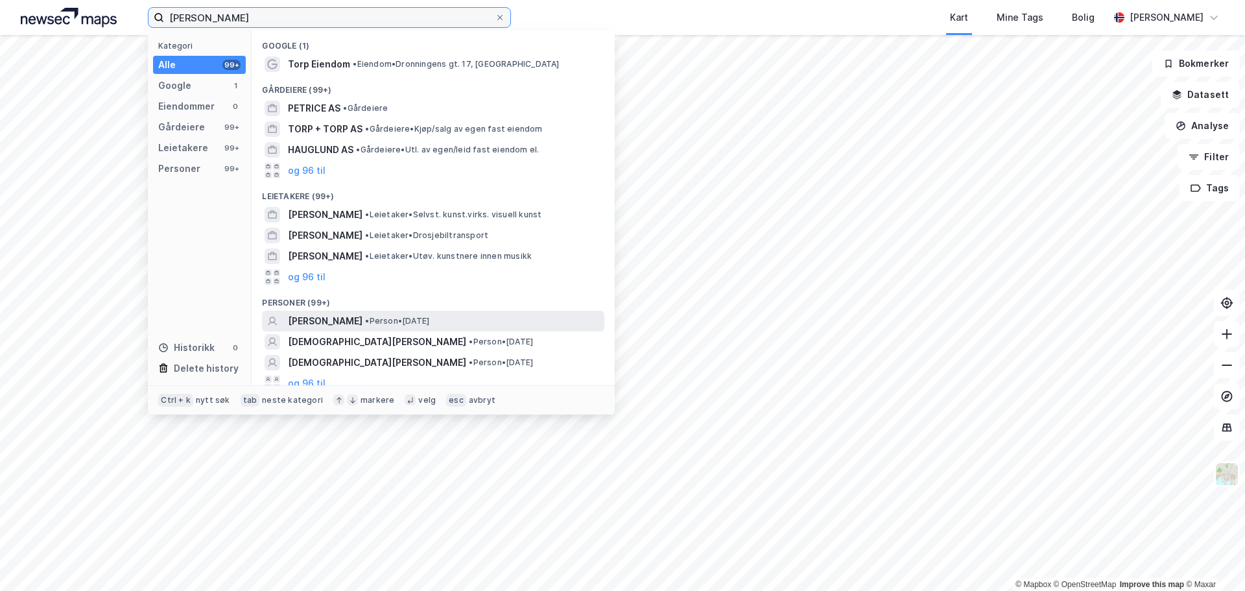
type input "[PERSON_NAME]"
click at [362, 320] on span "[PERSON_NAME]" at bounding box center [325, 321] width 75 height 16
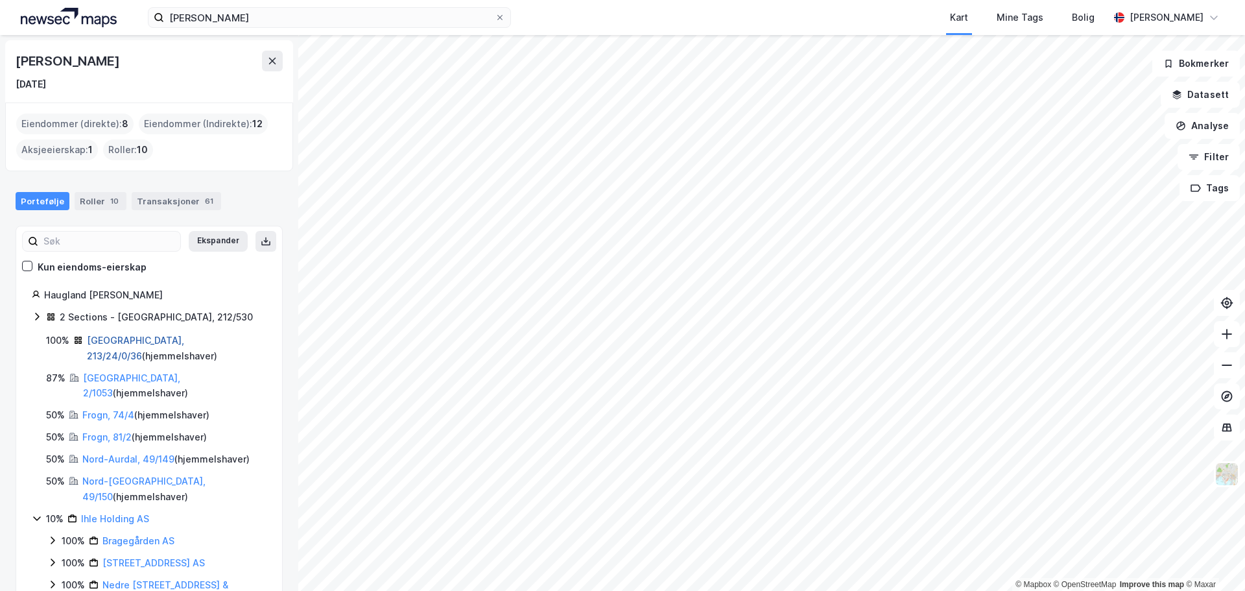
click at [107, 341] on link "[GEOGRAPHIC_DATA], 213/24/0/36" at bounding box center [135, 348] width 97 height 27
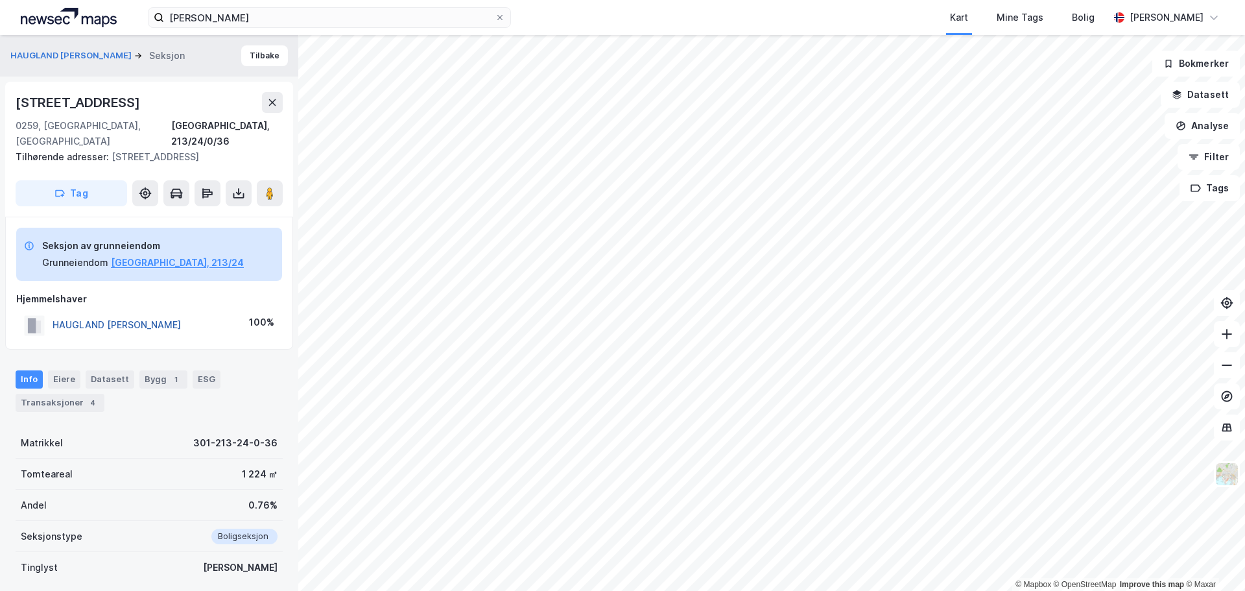
click at [0, 0] on button "HAUGLAND BEATRICE TORP" at bounding box center [0, 0] width 0 height 0
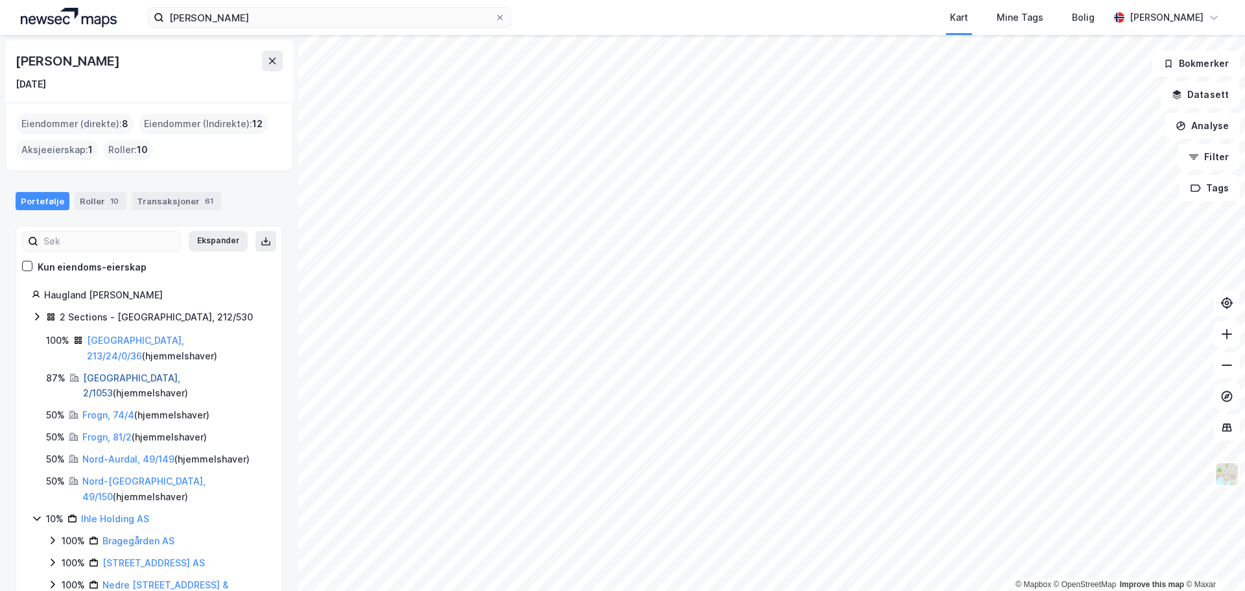
click at [96, 372] on link "Oslo, 2/1053" at bounding box center [131, 385] width 97 height 27
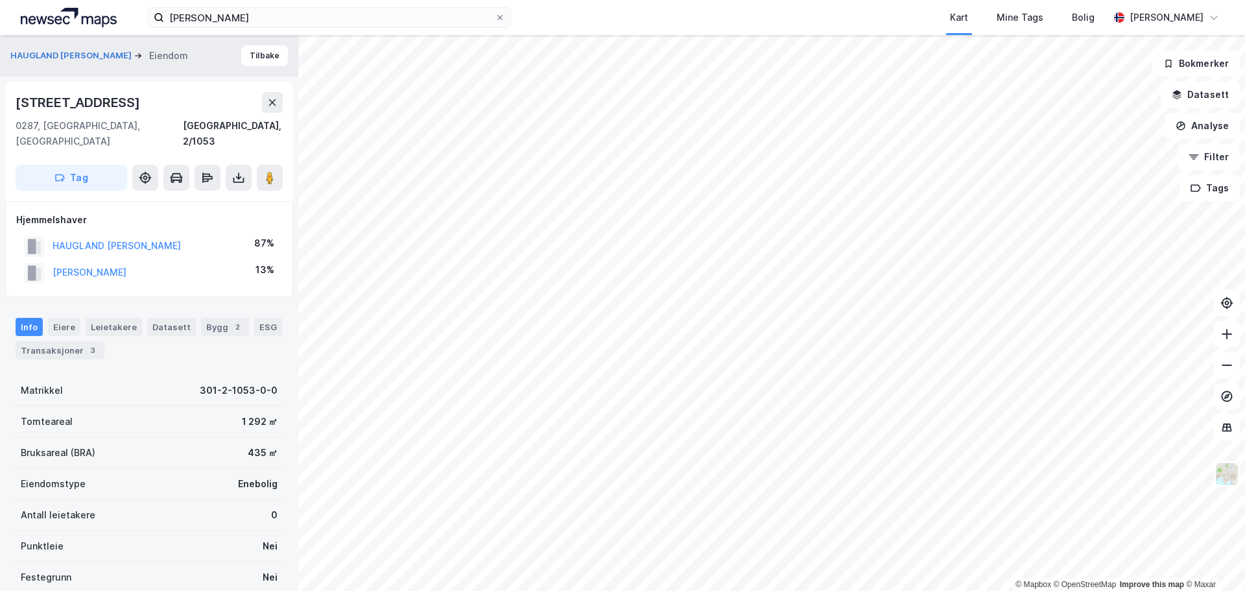
drag, startPoint x: 171, startPoint y: 259, endPoint x: 47, endPoint y: 264, distance: 124.6
click at [47, 264] on div "HAUGLAND NICOLAI A 13%" at bounding box center [149, 272] width 266 height 27
copy button "HAUGLAND NICOLAI A"
click at [51, 341] on div "Transaksjoner 3" at bounding box center [60, 350] width 89 height 18
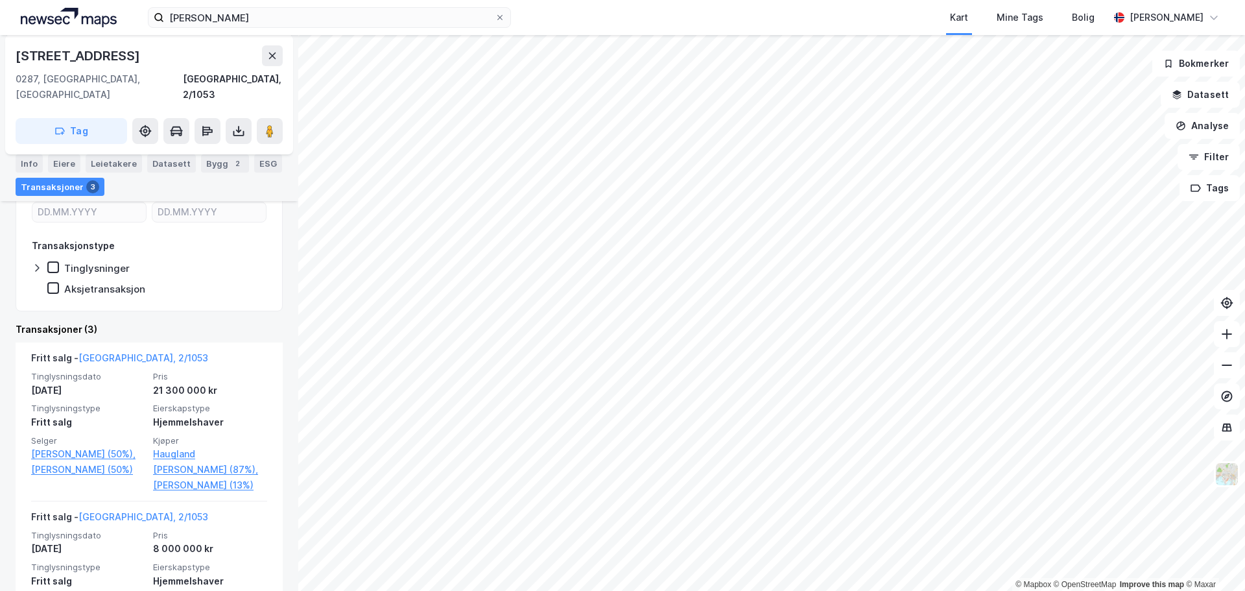
scroll to position [324, 0]
